Goal: Task Accomplishment & Management: Manage account settings

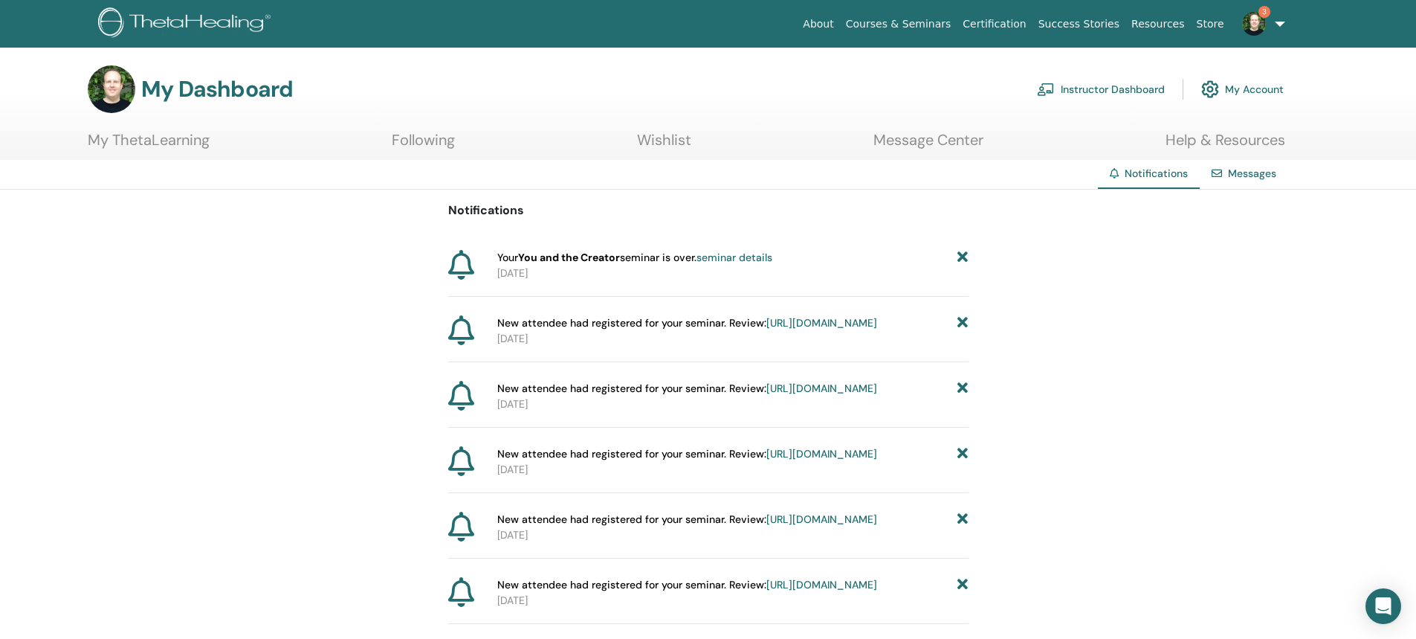
click at [735, 259] on link "seminar details" at bounding box center [735, 257] width 76 height 13
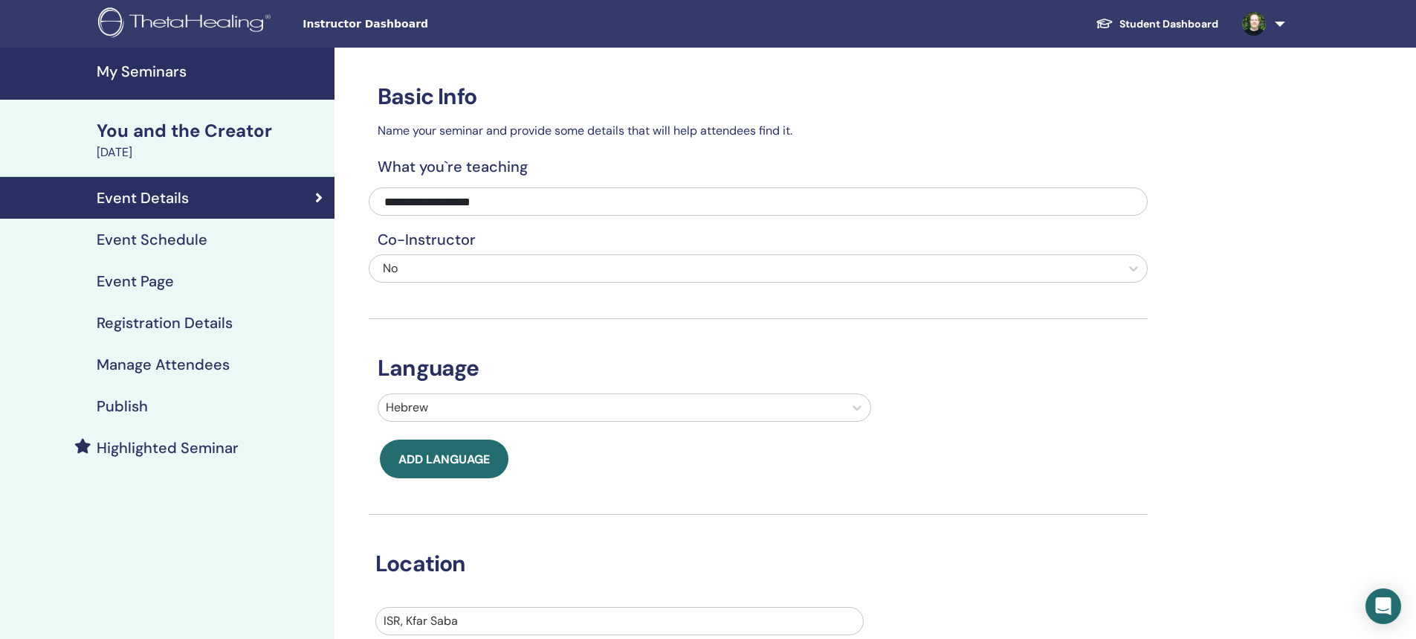
click at [161, 239] on h4 "Event Schedule" at bounding box center [152, 239] width 111 height 18
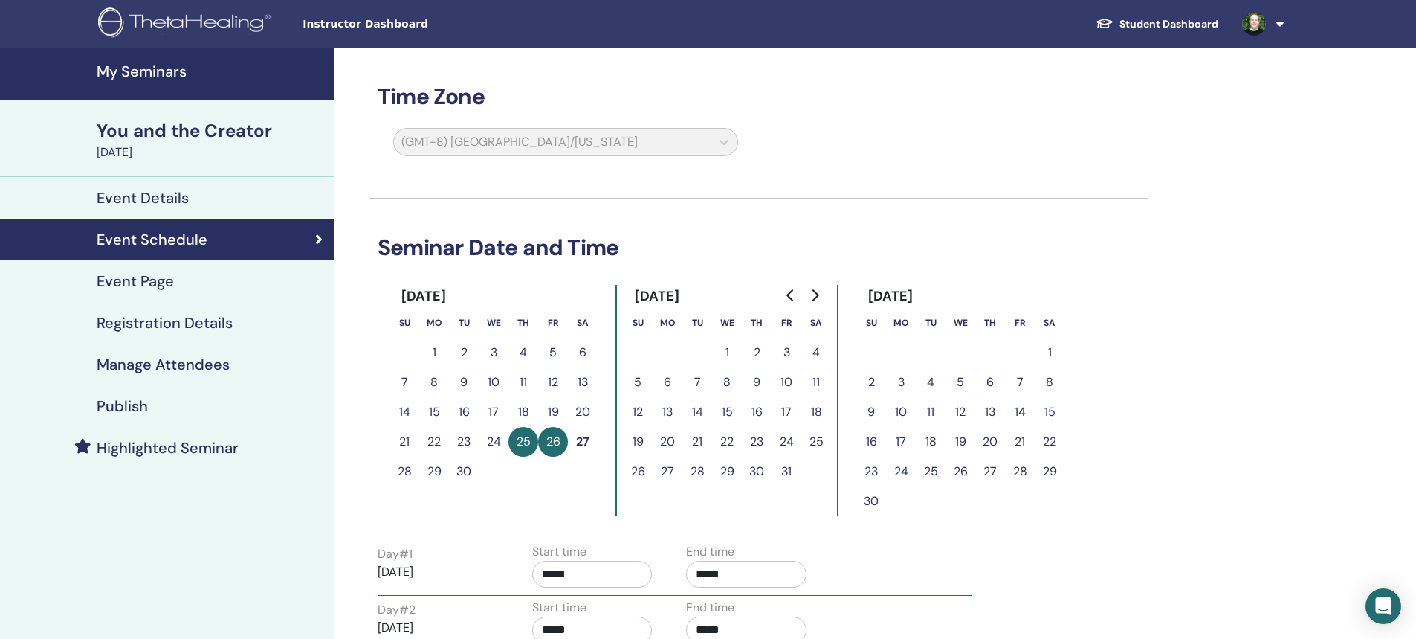
click at [149, 278] on h4 "Event Page" at bounding box center [135, 281] width 77 height 18
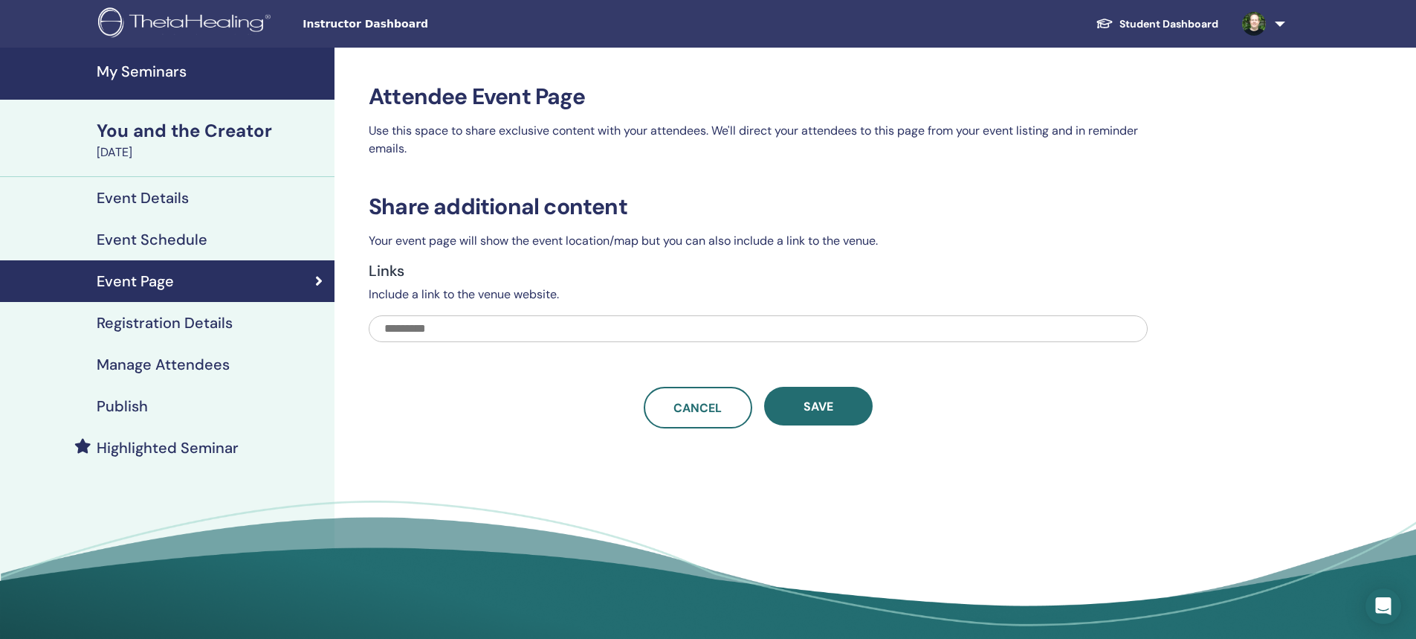
click at [163, 360] on h4 "Manage Attendees" at bounding box center [163, 364] width 133 height 18
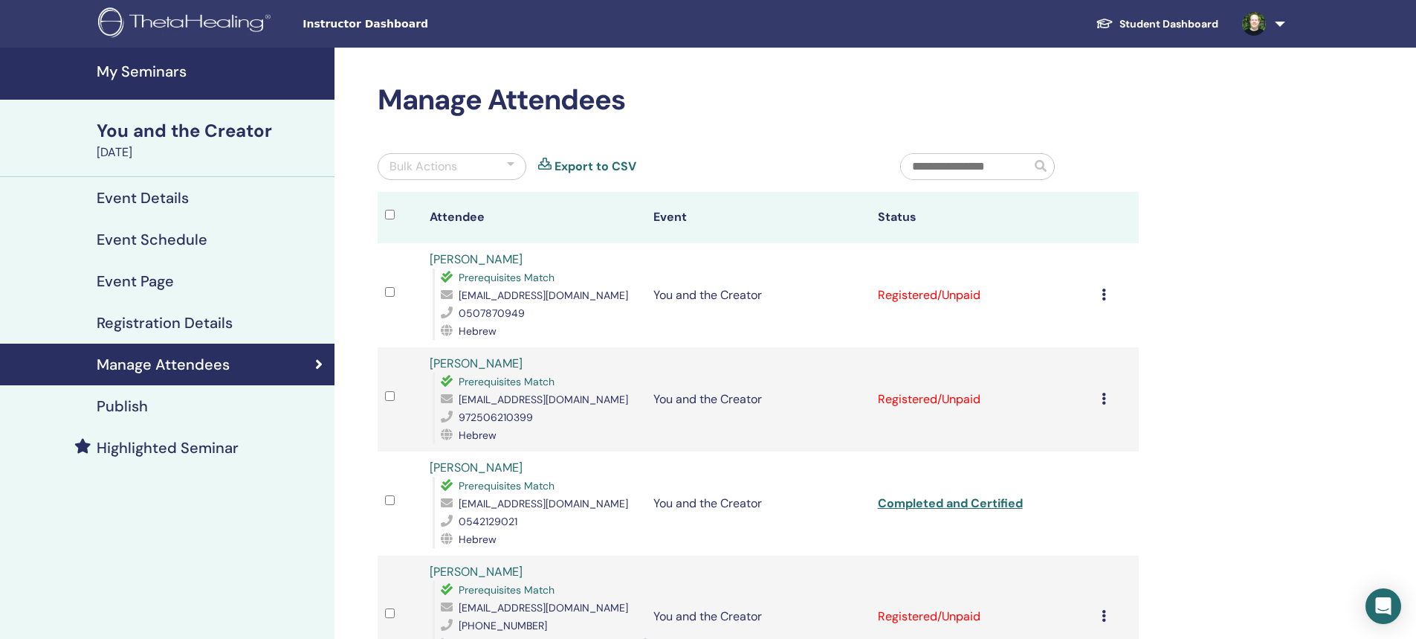
scroll to position [149, 0]
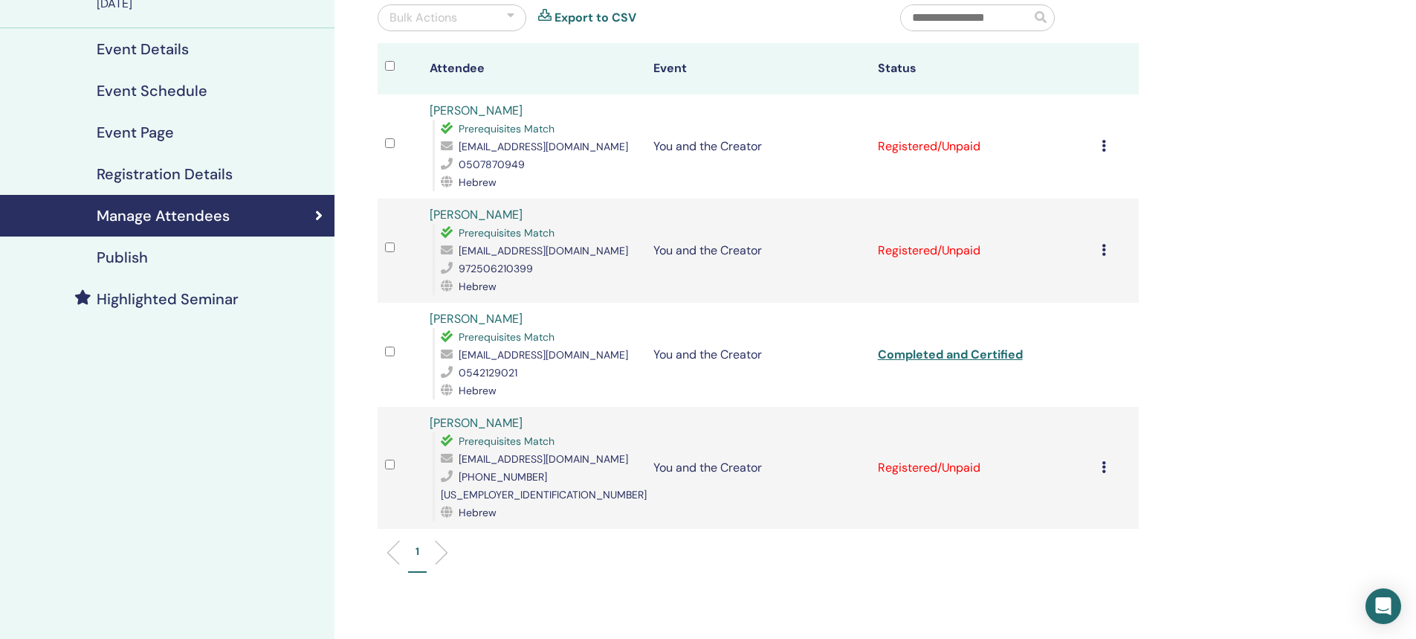
click at [1104, 148] on icon at bounding box center [1104, 146] width 4 height 12
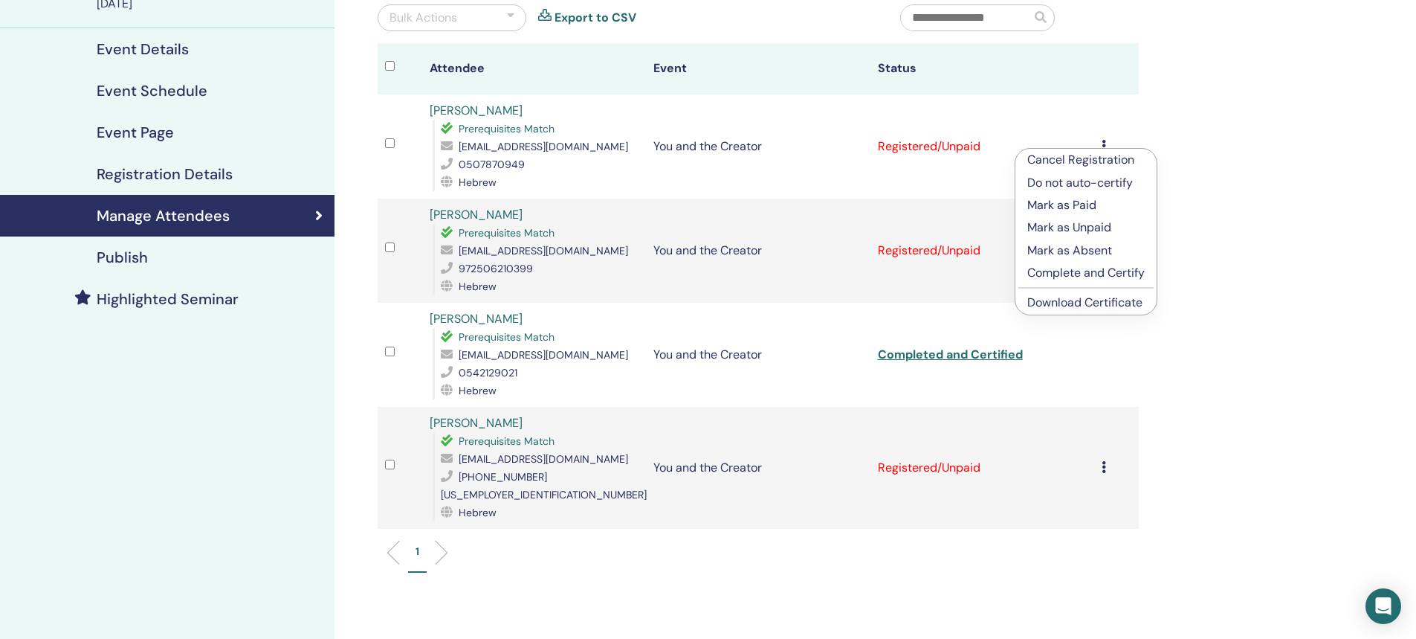
click at [1093, 271] on p "Complete and Certify" at bounding box center [1085, 273] width 117 height 18
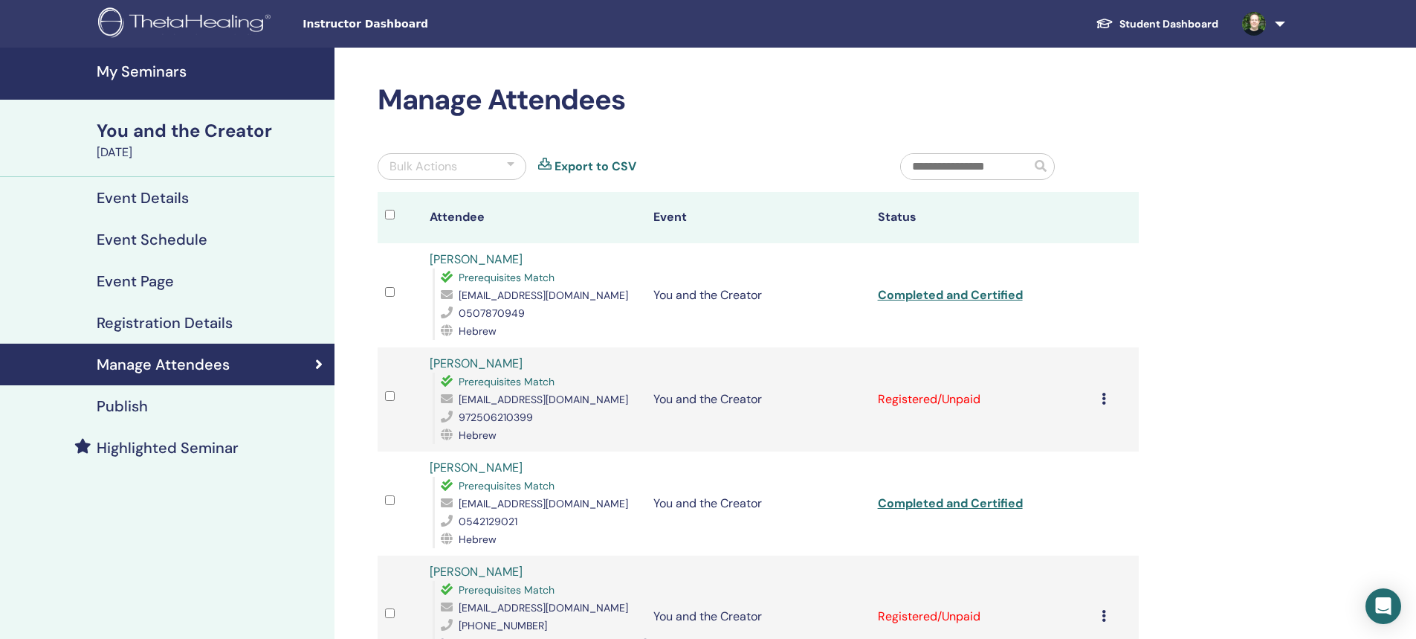
click at [1102, 398] on icon at bounding box center [1104, 399] width 4 height 12
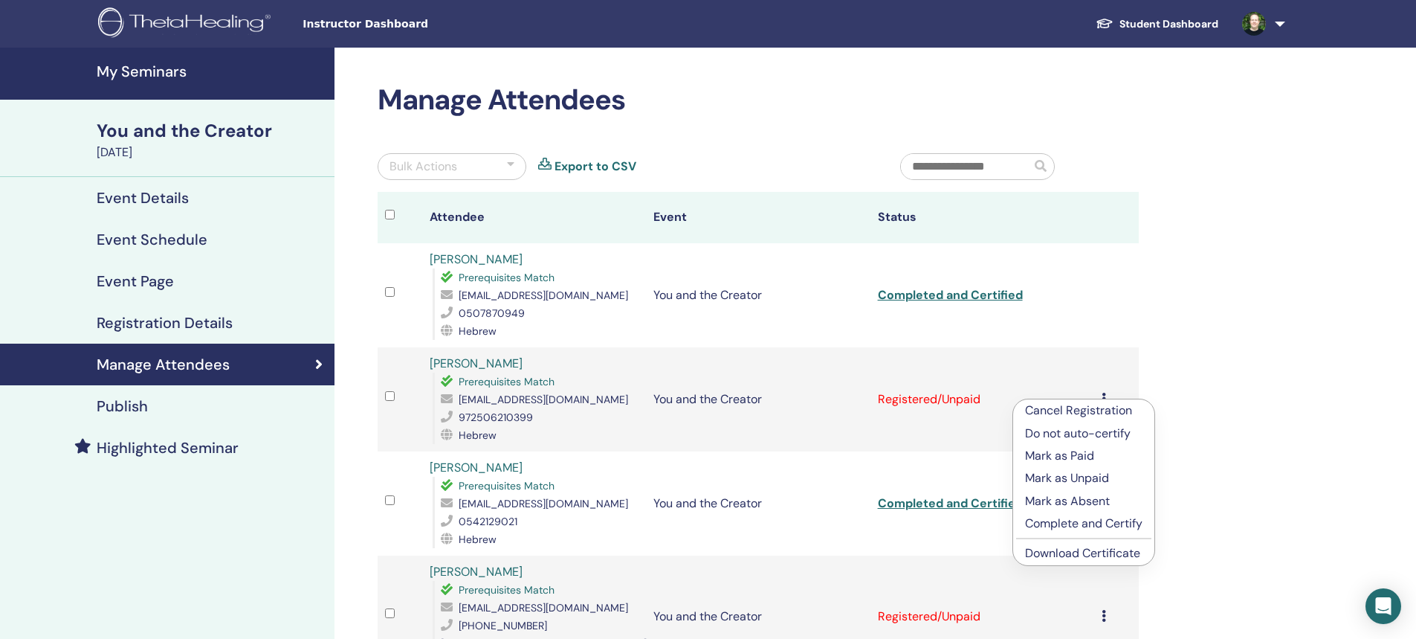
click at [1096, 520] on p "Complete and Certify" at bounding box center [1083, 523] width 117 height 18
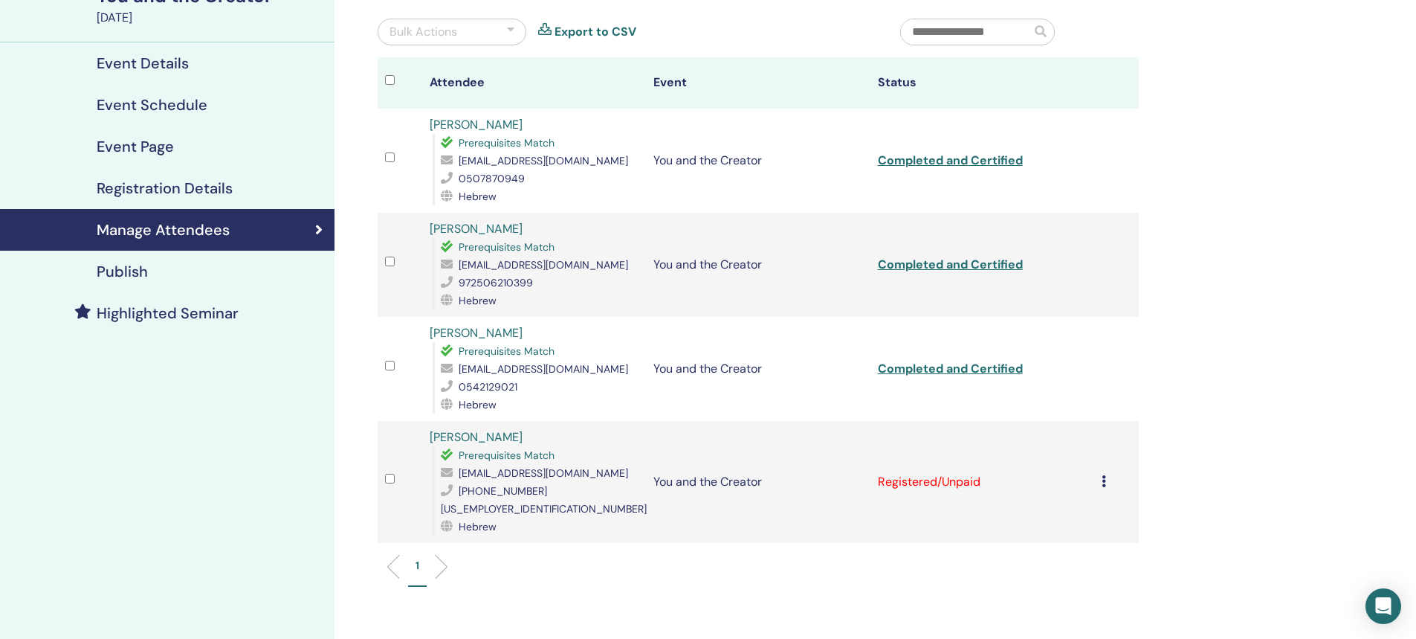
scroll to position [223, 0]
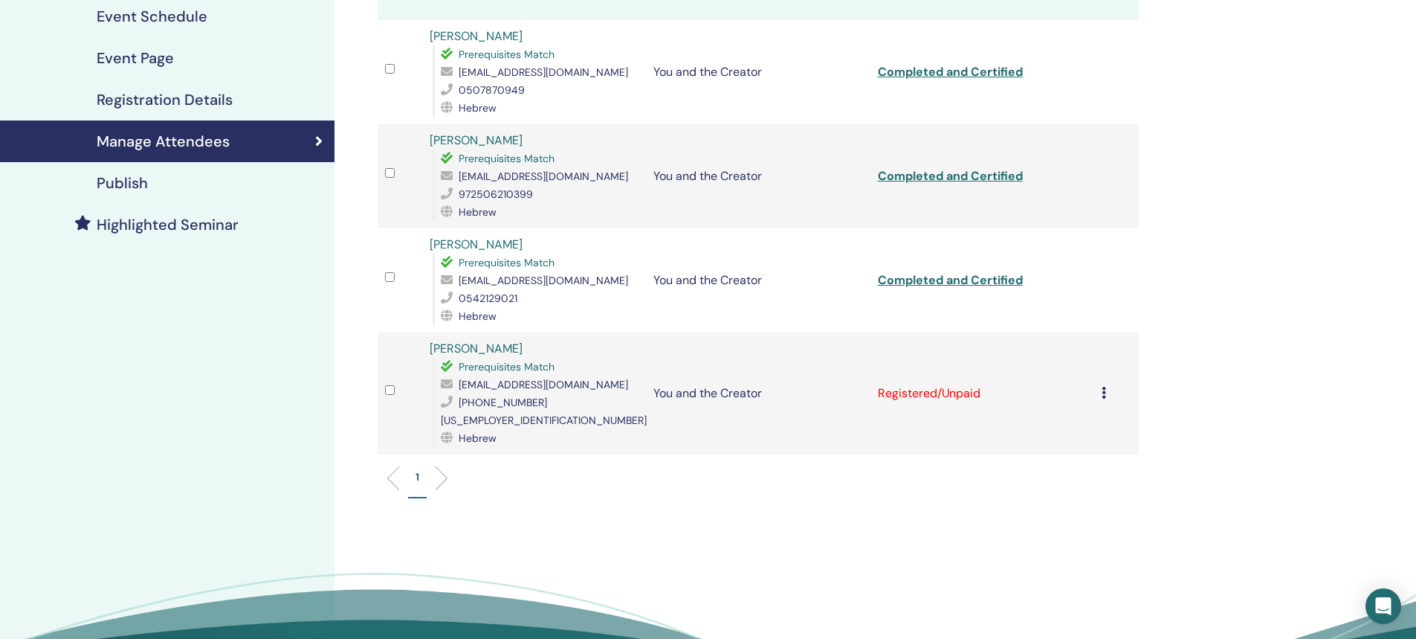
click at [1105, 387] on icon at bounding box center [1104, 393] width 4 height 12
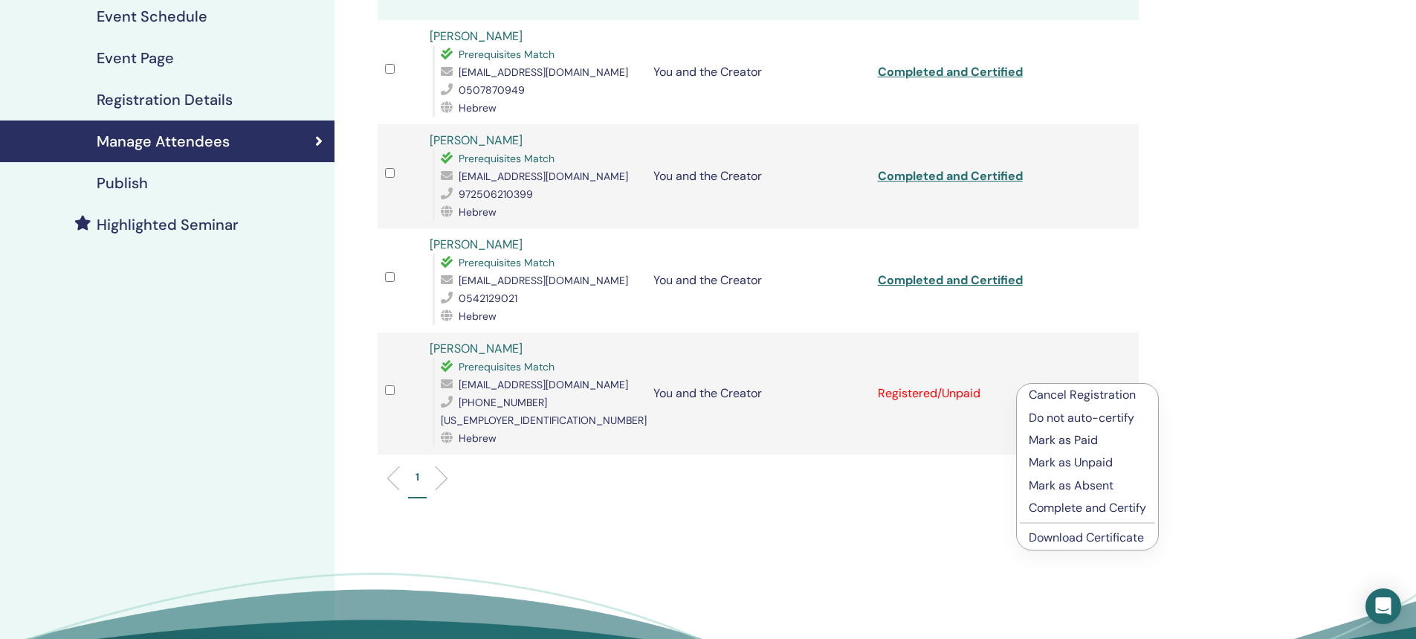
click at [1105, 510] on p "Complete and Certify" at bounding box center [1087, 508] width 117 height 18
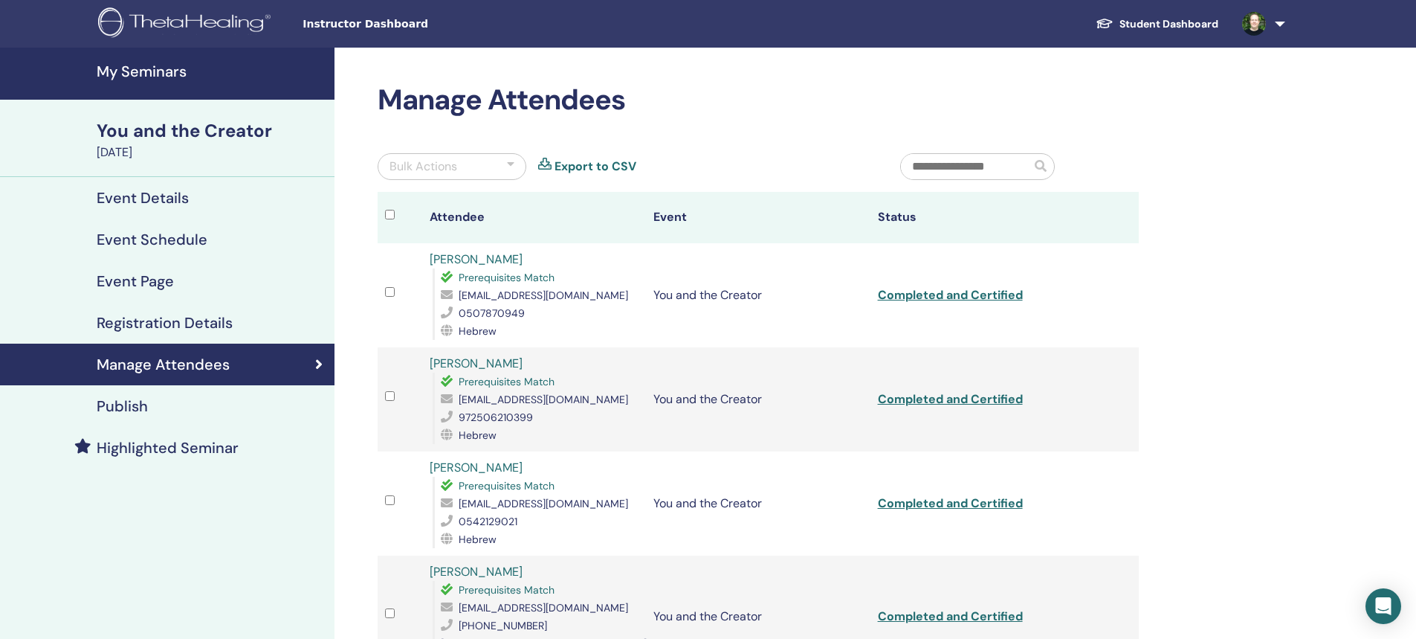
click at [340, 26] on span "Instructor Dashboard" at bounding box center [414, 24] width 223 height 16
click at [1145, 25] on link "Student Dashboard" at bounding box center [1157, 24] width 146 height 28
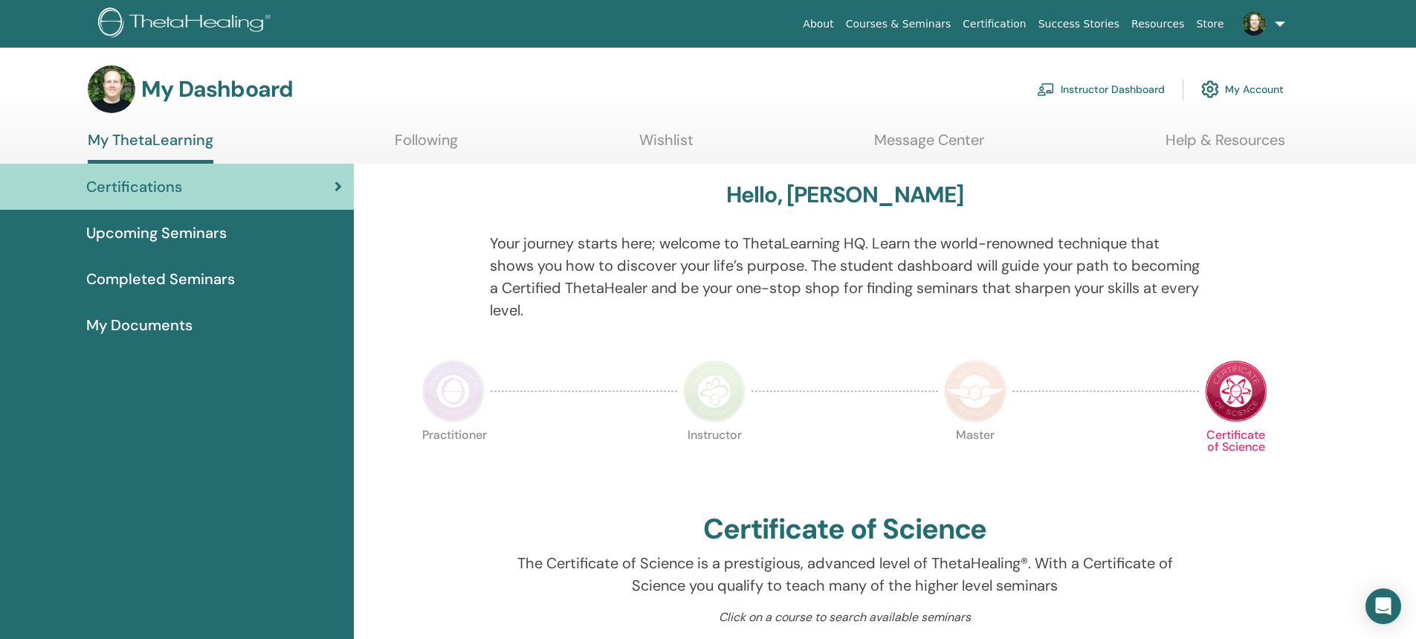
click at [204, 271] on span "Completed Seminars" at bounding box center [160, 279] width 149 height 22
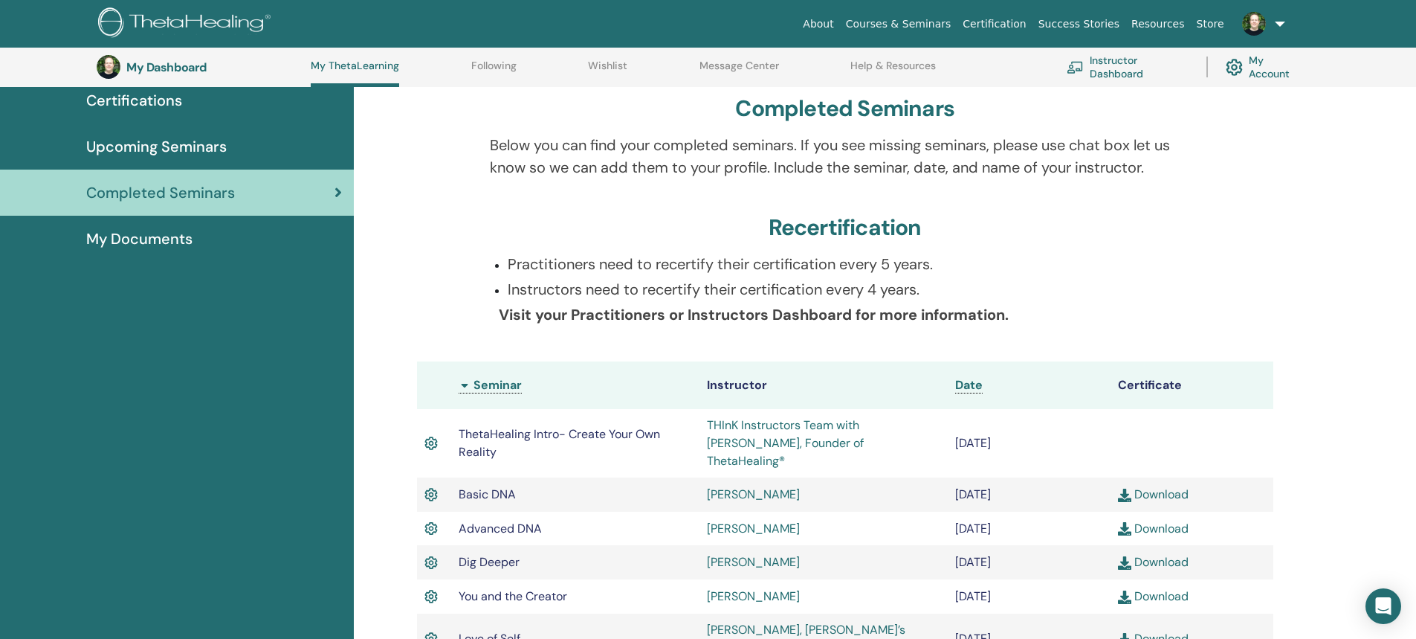
scroll to position [114, 0]
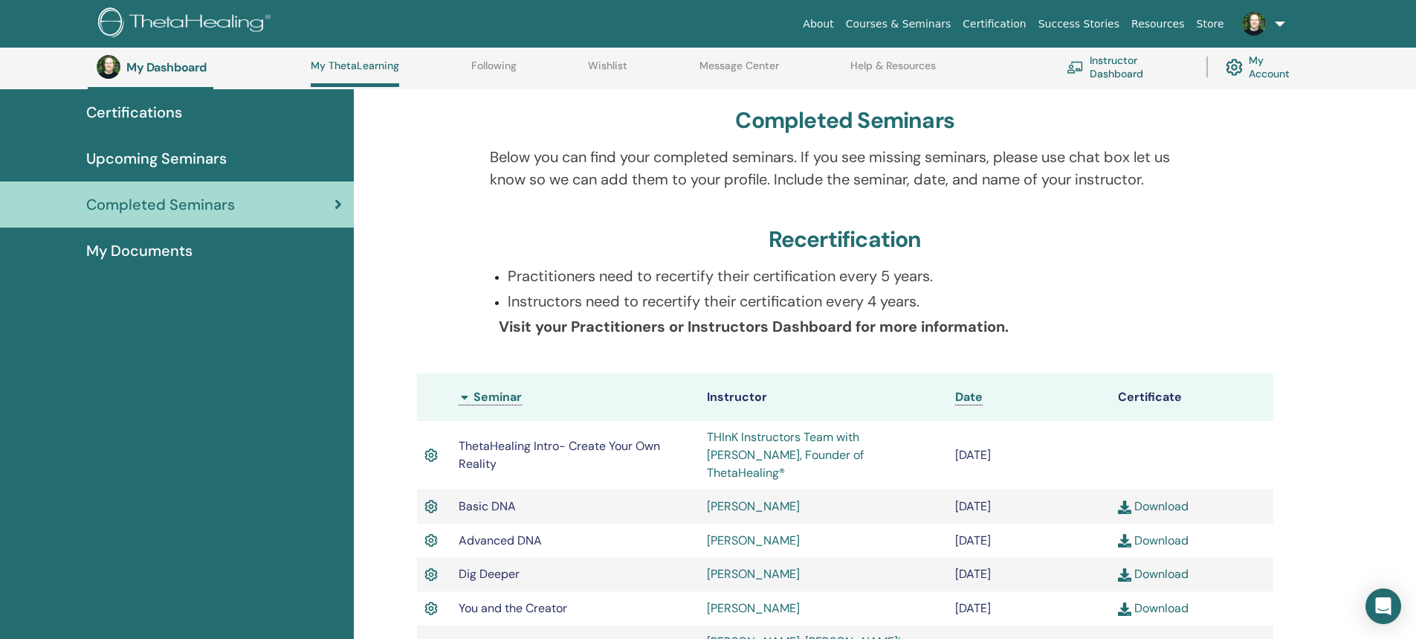
click at [190, 252] on span "My Documents" at bounding box center [139, 250] width 106 height 22
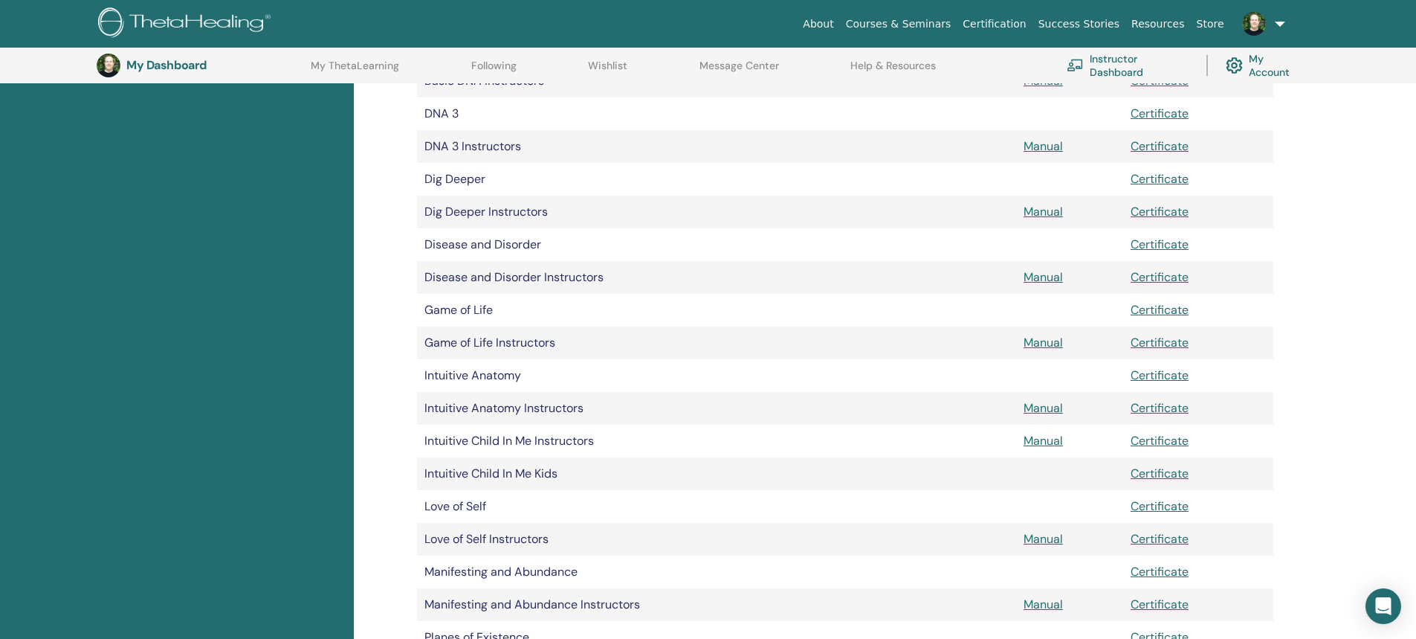
scroll to position [407, 0]
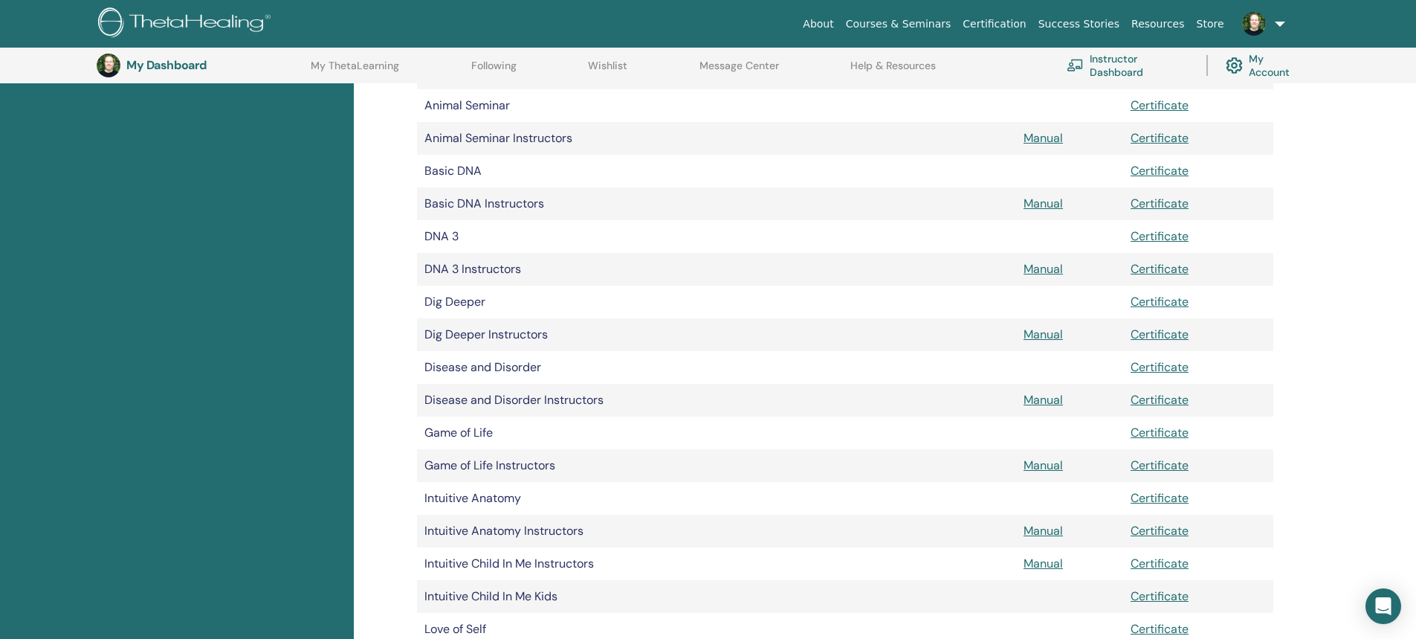
click at [938, 18] on link "Courses & Seminars" at bounding box center [898, 24] width 117 height 28
click at [927, 21] on link "Courses & Seminars" at bounding box center [898, 24] width 117 height 28
click at [839, 22] on link "About" at bounding box center [818, 24] width 42 height 28
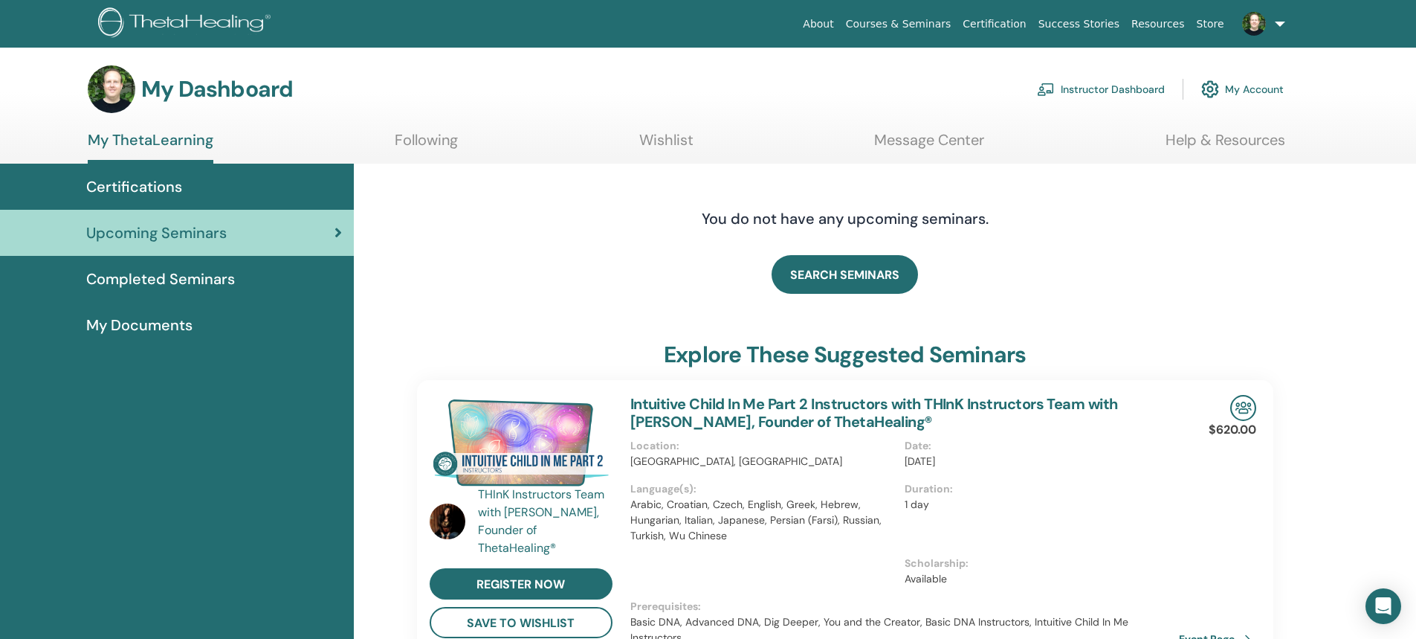
click at [1079, 89] on link "Instructor Dashboard" at bounding box center [1101, 89] width 128 height 33
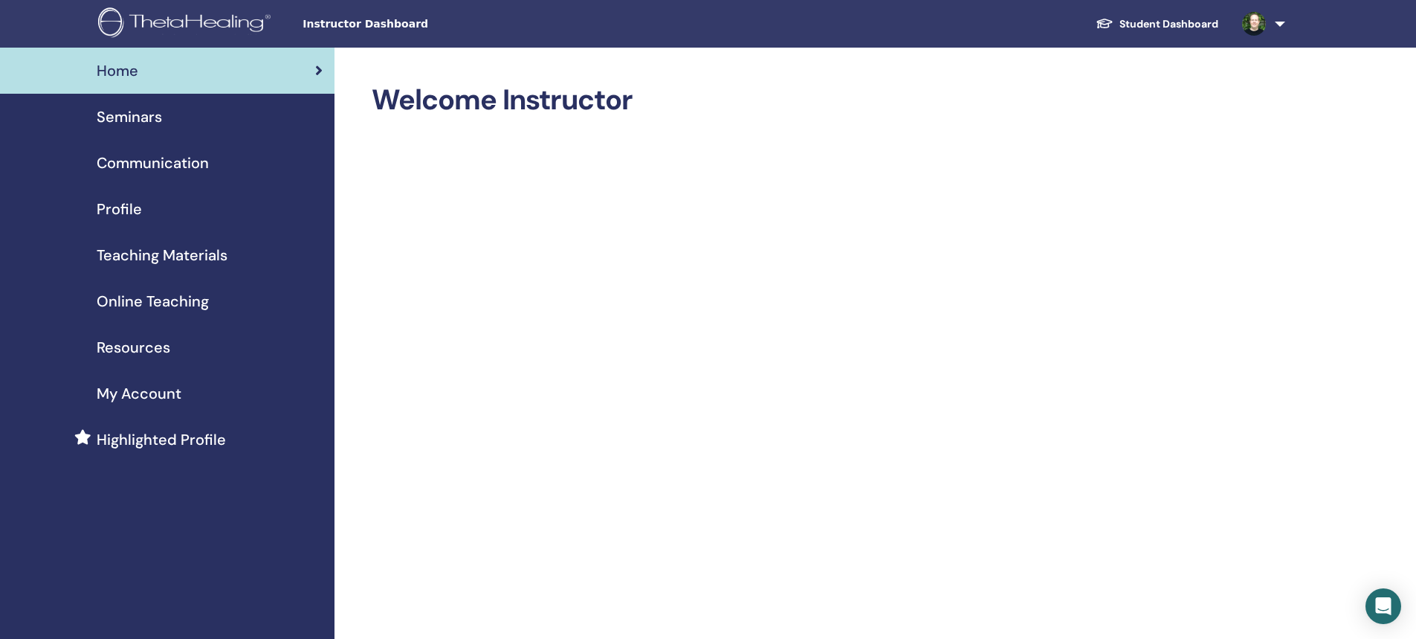
click at [144, 123] on span "Seminars" at bounding box center [129, 117] width 65 height 22
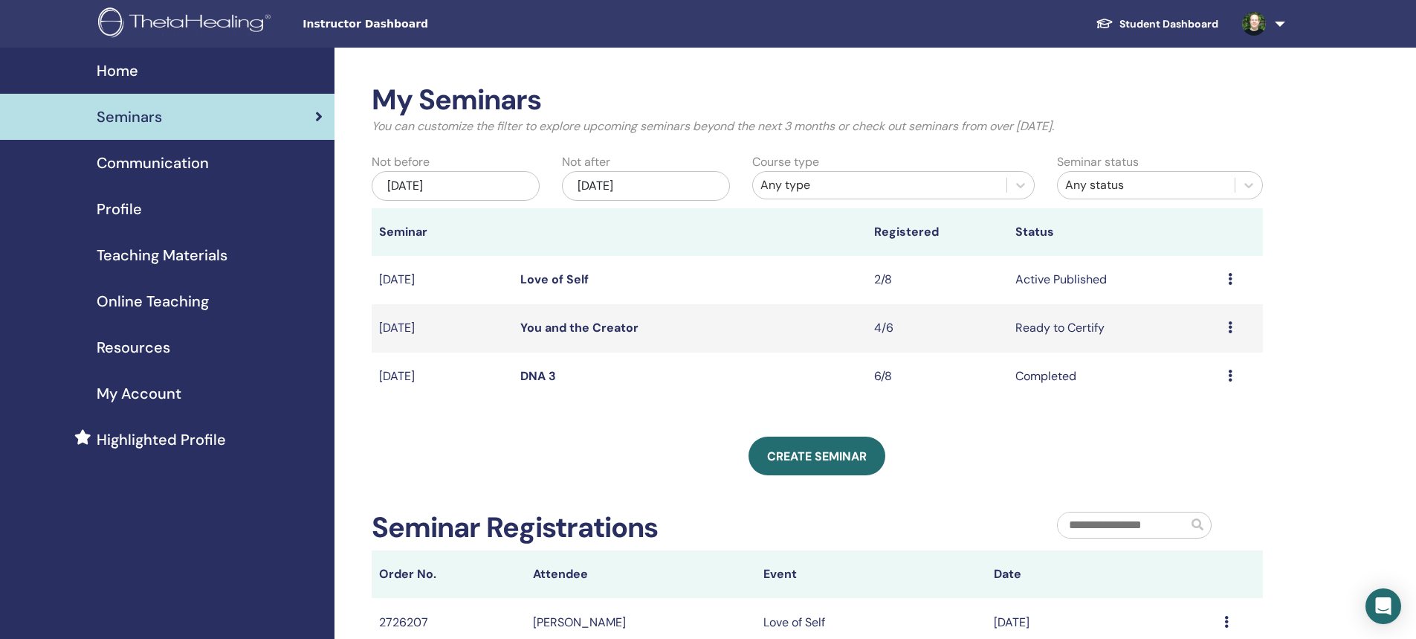
click at [572, 280] on link "Love of Self" at bounding box center [554, 279] width 68 height 16
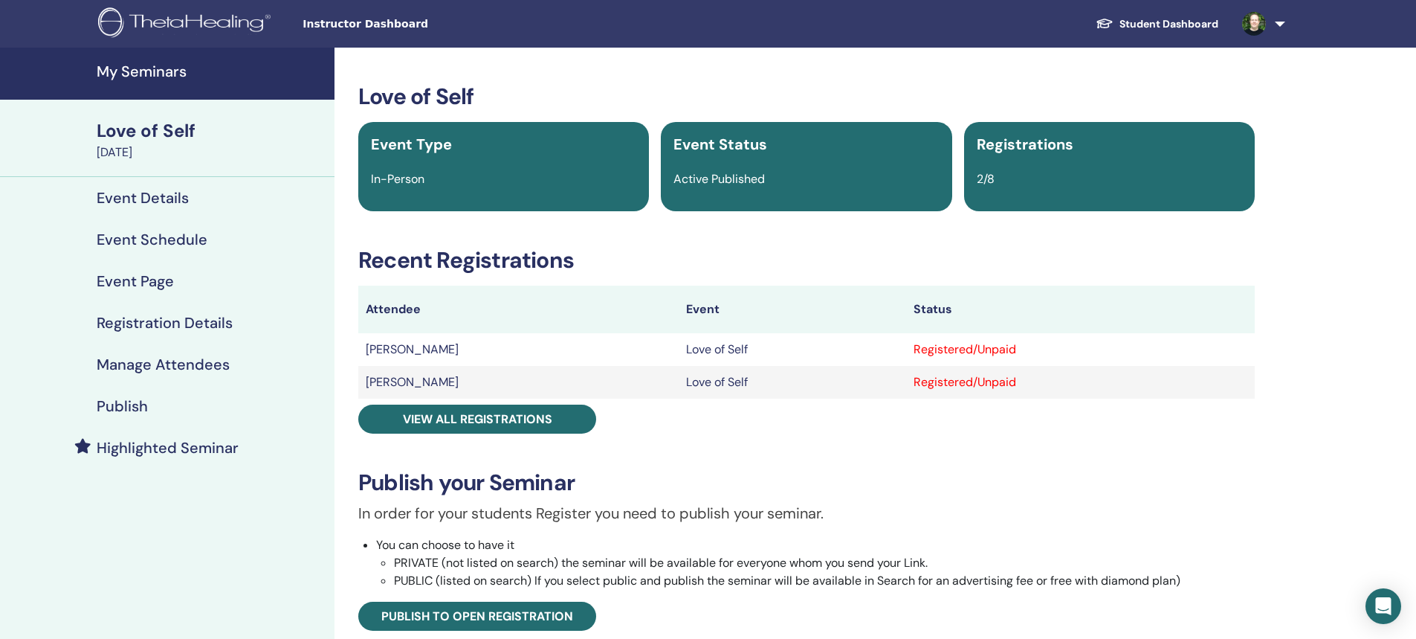
click at [159, 285] on h4 "Event Page" at bounding box center [135, 281] width 77 height 18
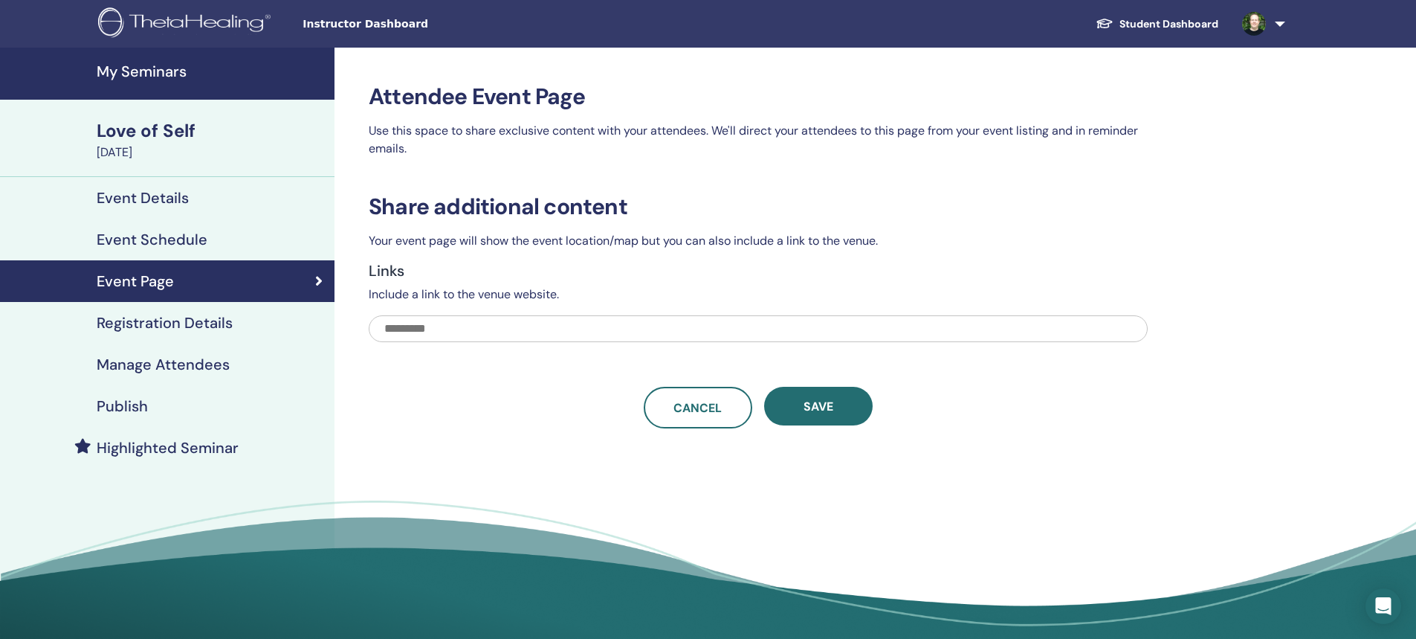
click at [158, 288] on h4 "Event Page" at bounding box center [135, 281] width 77 height 18
click at [164, 203] on h4 "Event Details" at bounding box center [143, 198] width 92 height 18
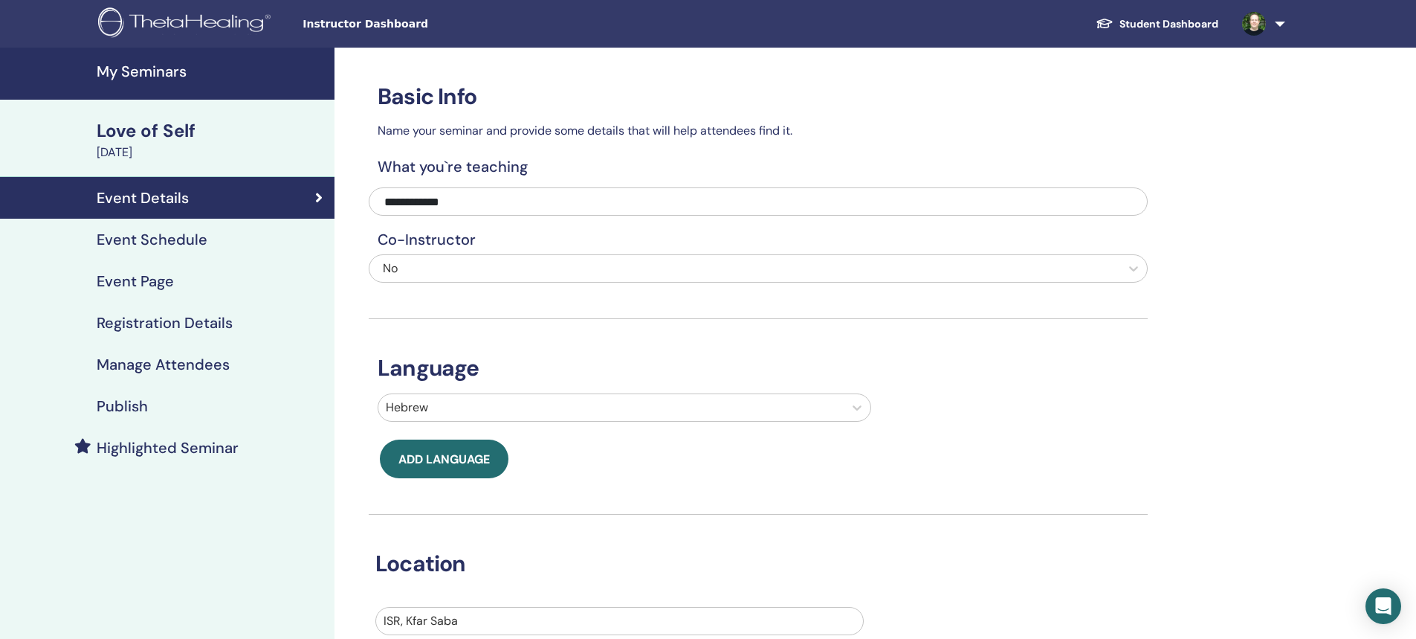
click at [172, 234] on h4 "Event Schedule" at bounding box center [152, 239] width 111 height 18
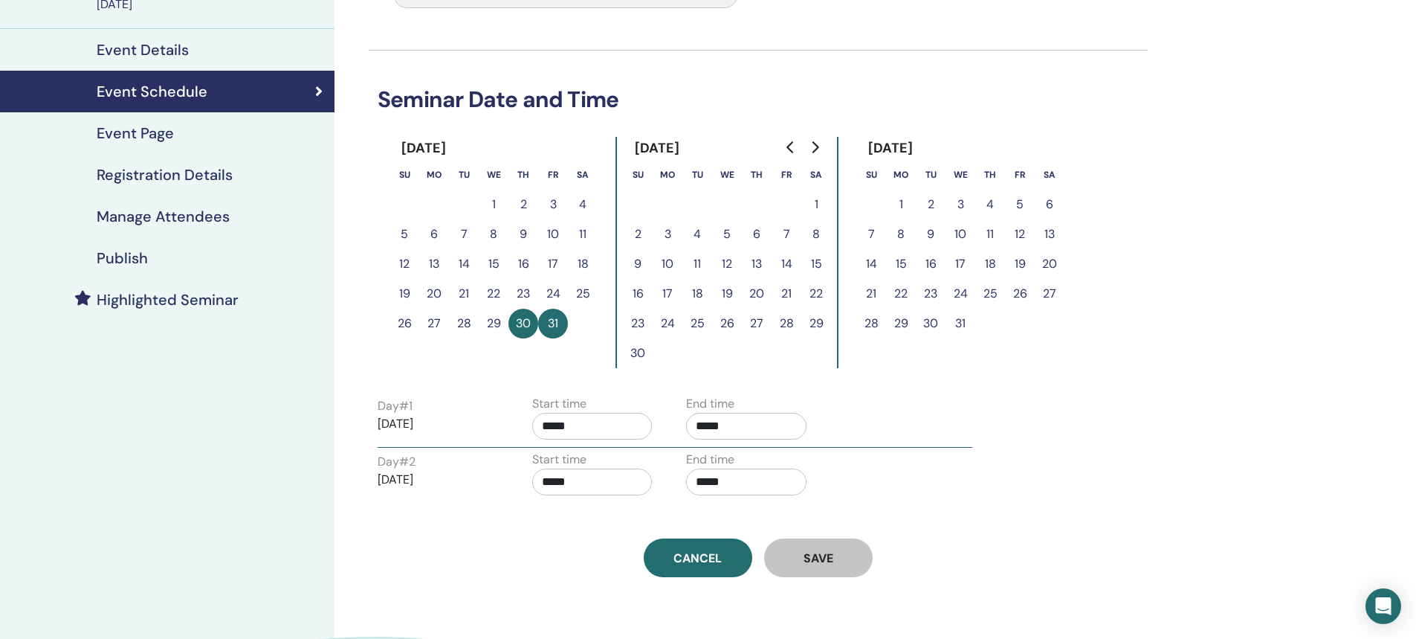
scroll to position [149, 0]
click at [146, 248] on h4 "Publish" at bounding box center [122, 257] width 51 height 18
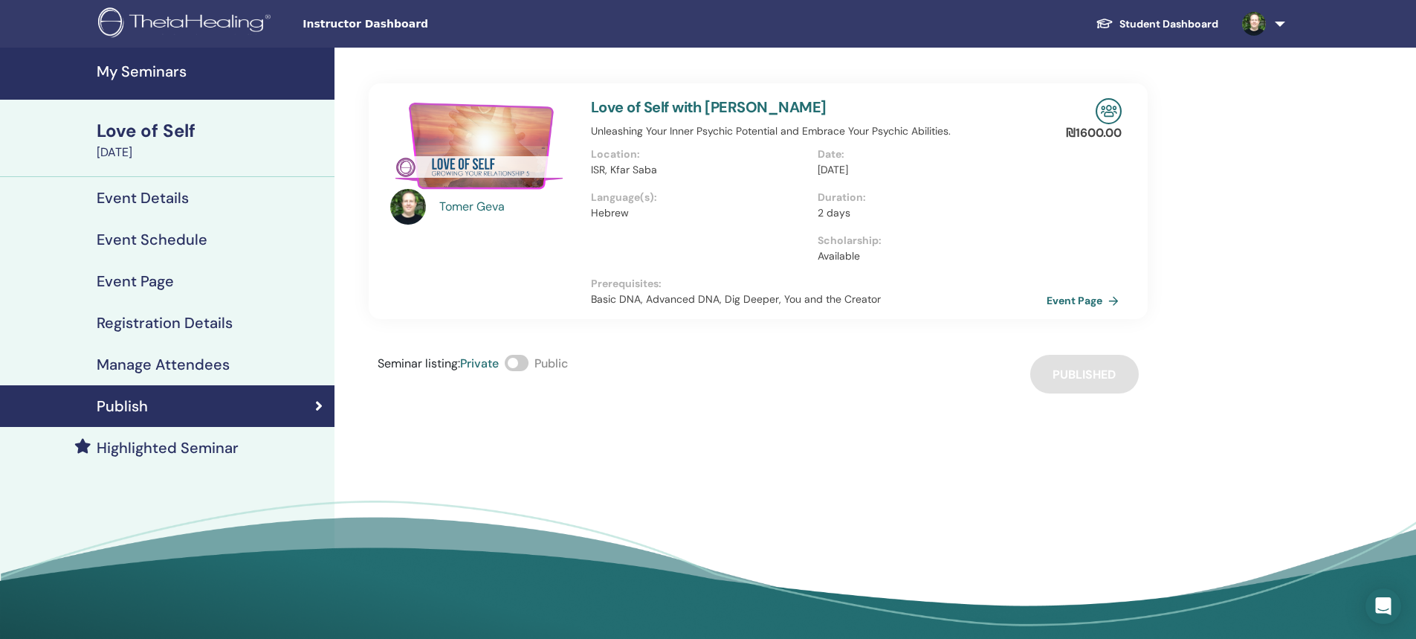
click at [1059, 298] on link "Event Page" at bounding box center [1086, 300] width 78 height 22
click at [1090, 298] on link "Event Page" at bounding box center [1086, 300] width 78 height 22
click at [1072, 300] on link "Event Page" at bounding box center [1086, 300] width 78 height 22
click at [347, 25] on span "Instructor Dashboard" at bounding box center [414, 24] width 223 height 16
click at [349, 24] on span "Instructor Dashboard" at bounding box center [414, 24] width 223 height 16
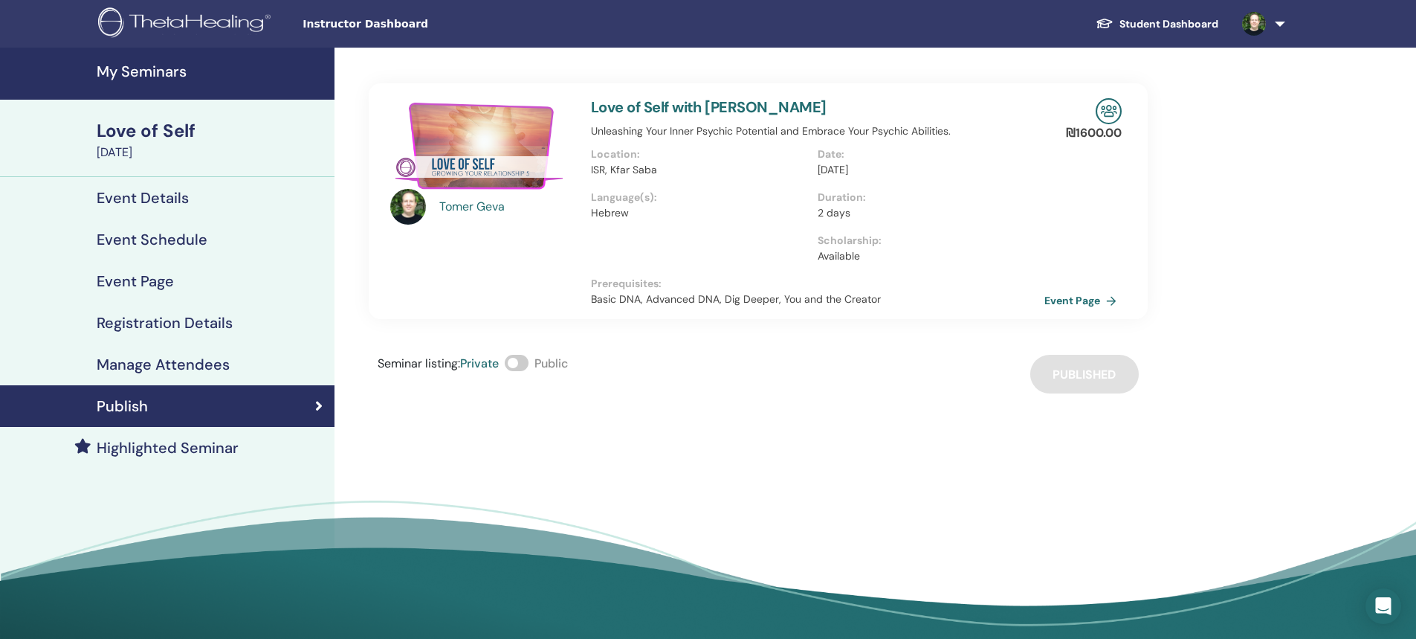
click at [167, 56] on link "My Seminars" at bounding box center [167, 74] width 335 height 52
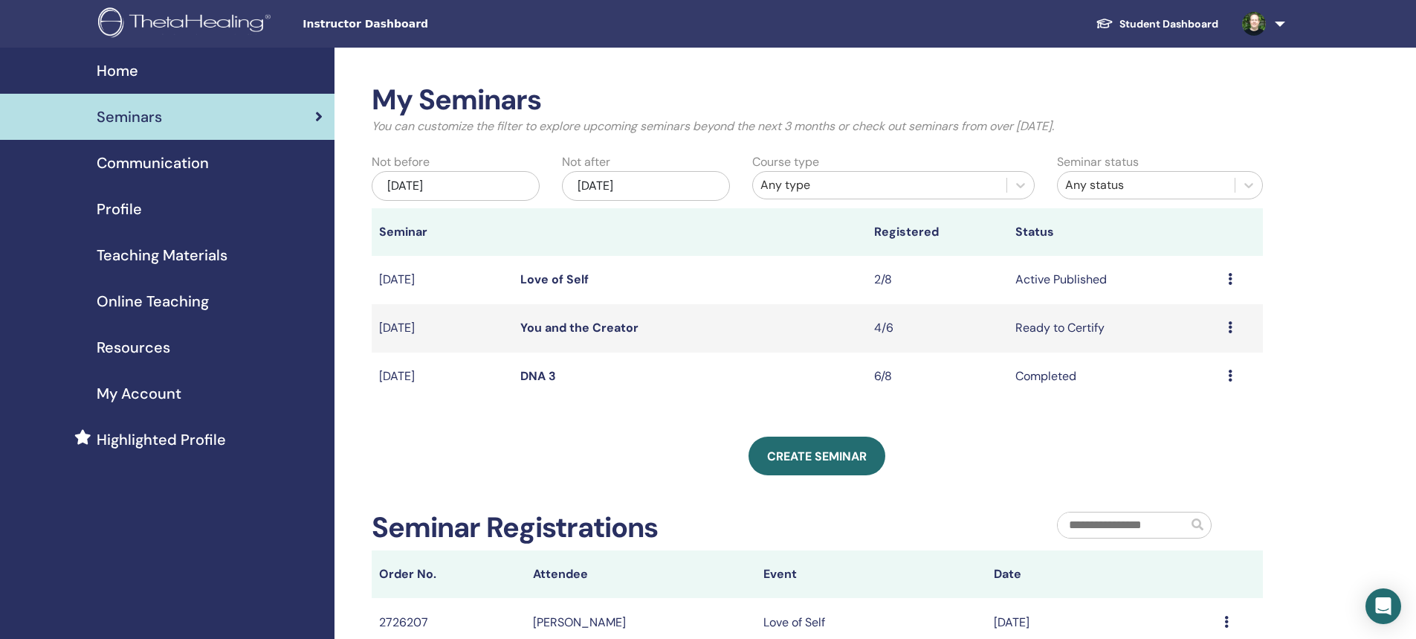
click at [166, 246] on span "Teaching Materials" at bounding box center [162, 255] width 131 height 22
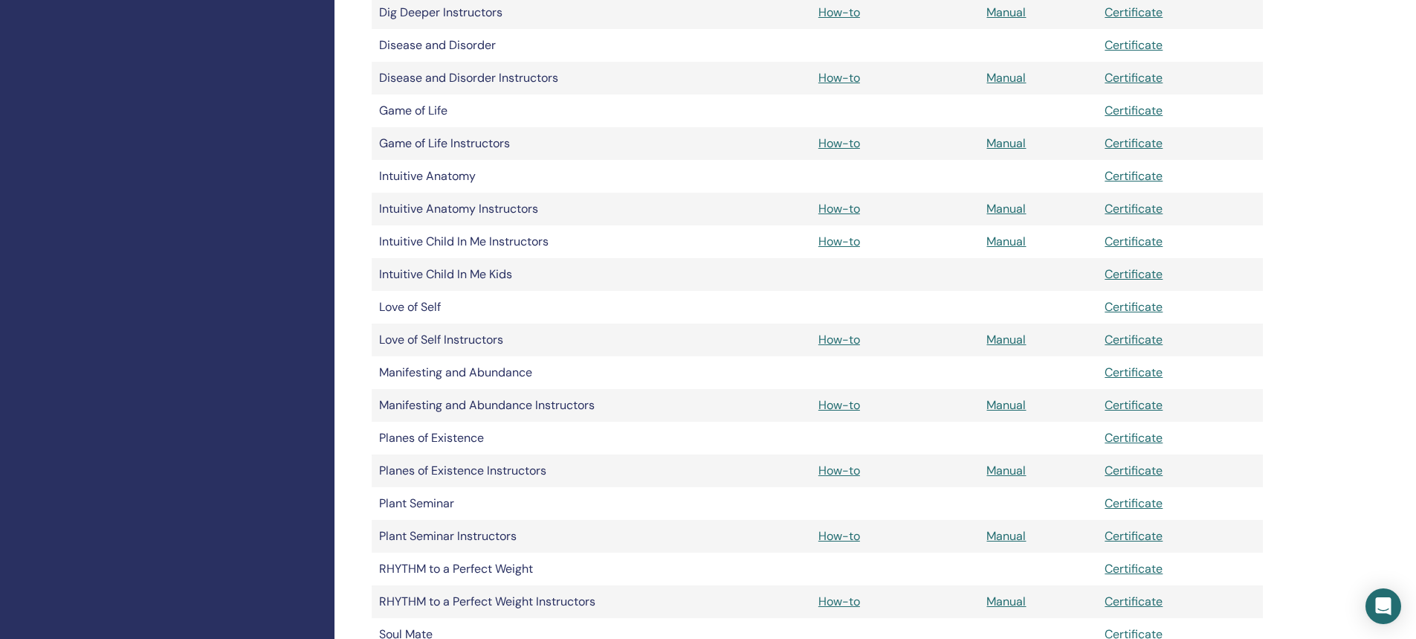
scroll to position [743, 0]
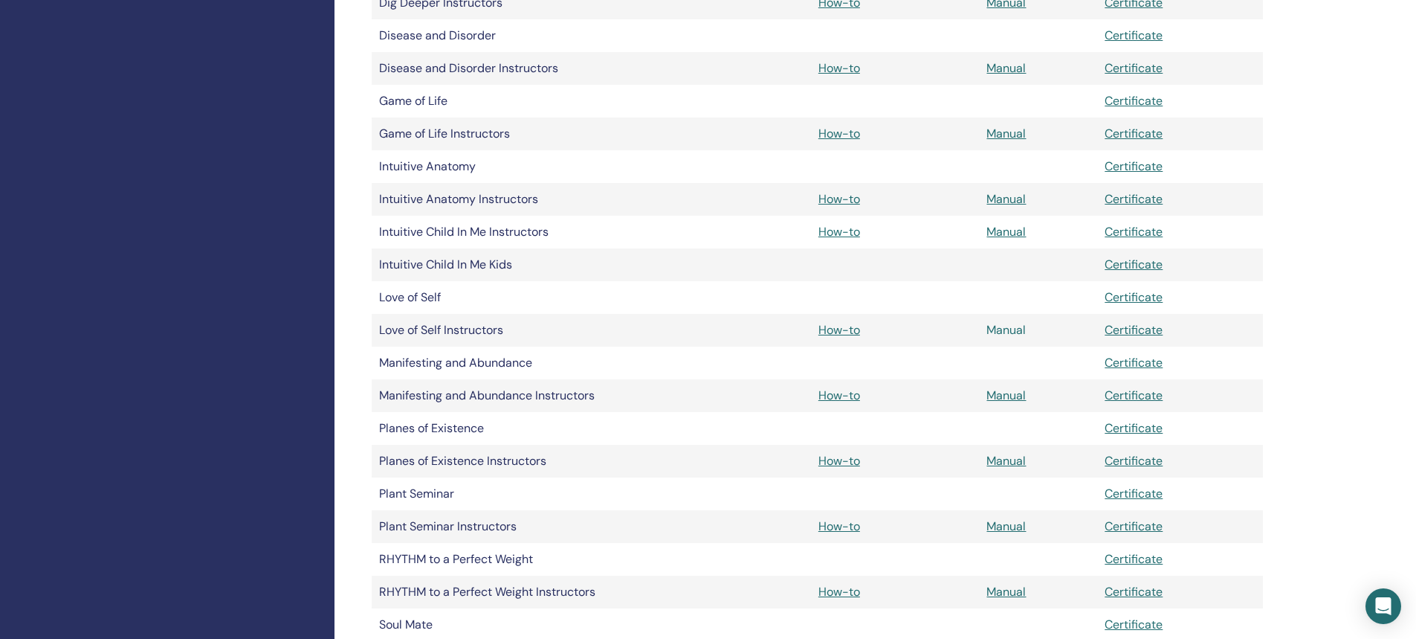
click at [1015, 332] on link "Manual" at bounding box center [1005, 330] width 39 height 16
